Goal: Obtain resource: Obtain resource

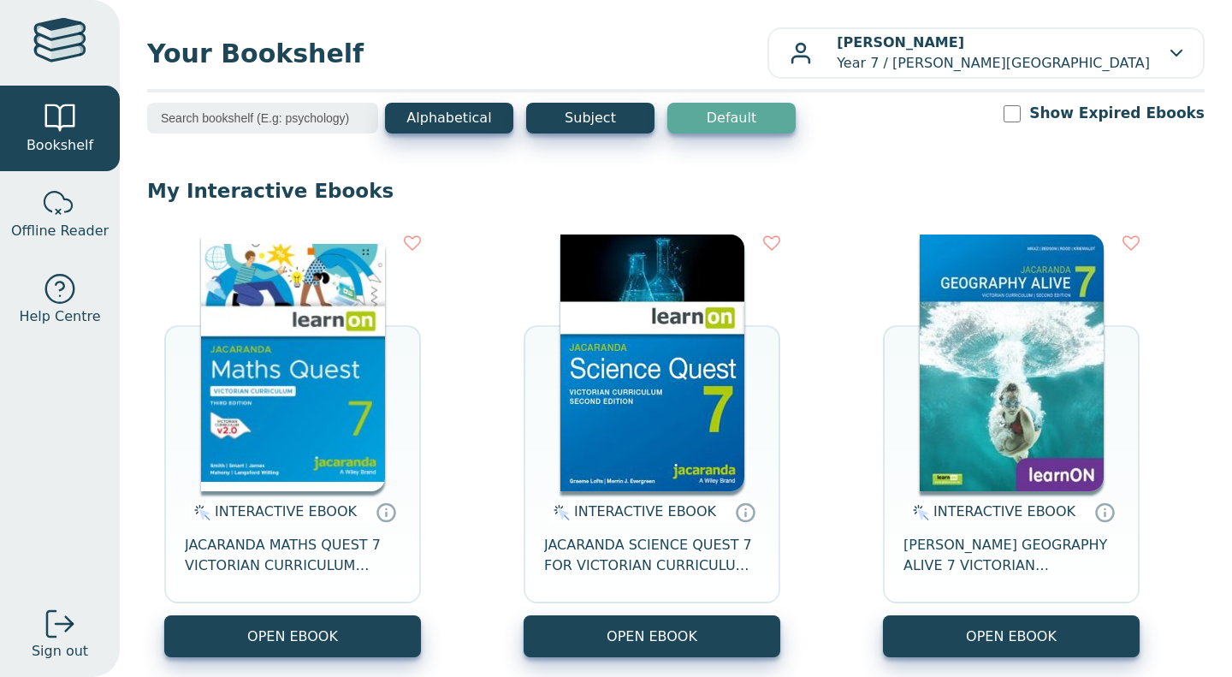
click at [327, 637] on button "OPEN EBOOK" at bounding box center [292, 636] width 257 height 42
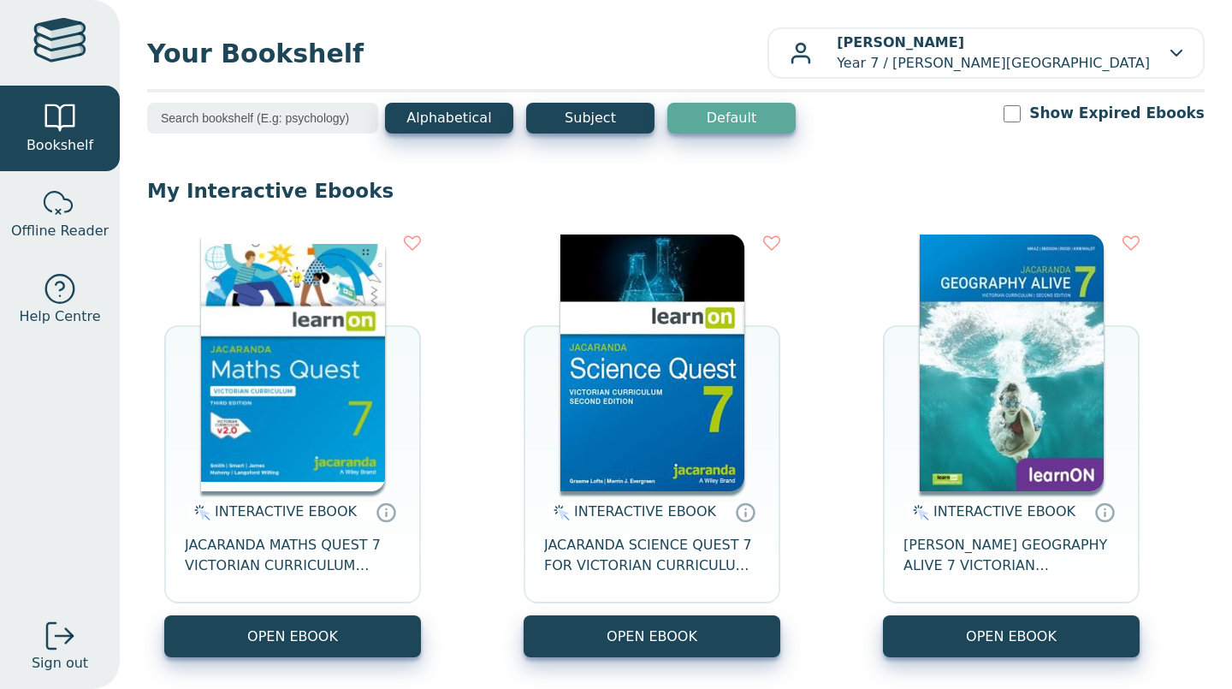
click at [332, 618] on button "OPEN EBOOK" at bounding box center [292, 636] width 257 height 42
